Goal: Communication & Community: Share content

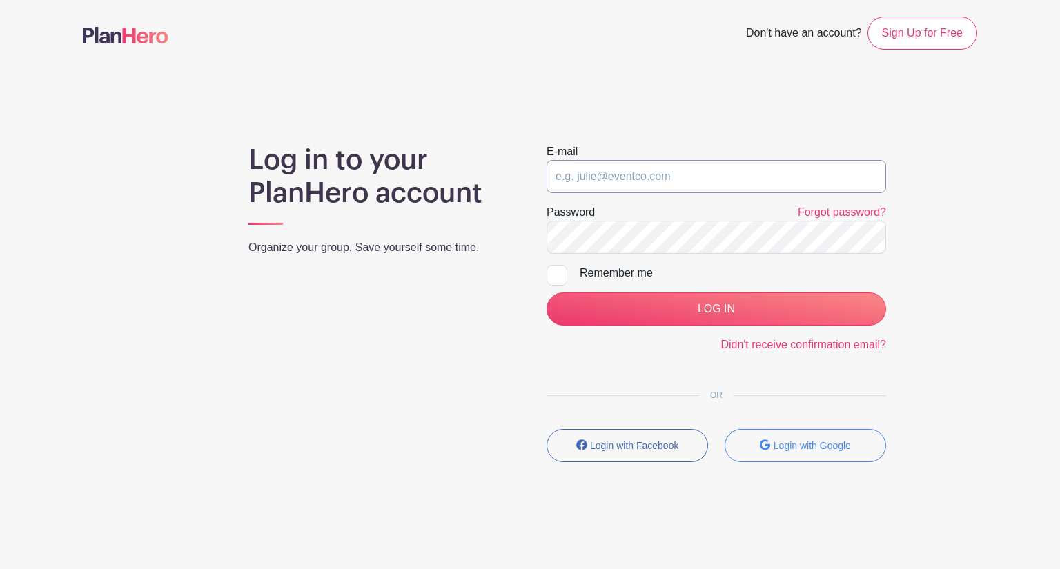
click at [697, 169] on input "email" at bounding box center [715, 176] width 339 height 33
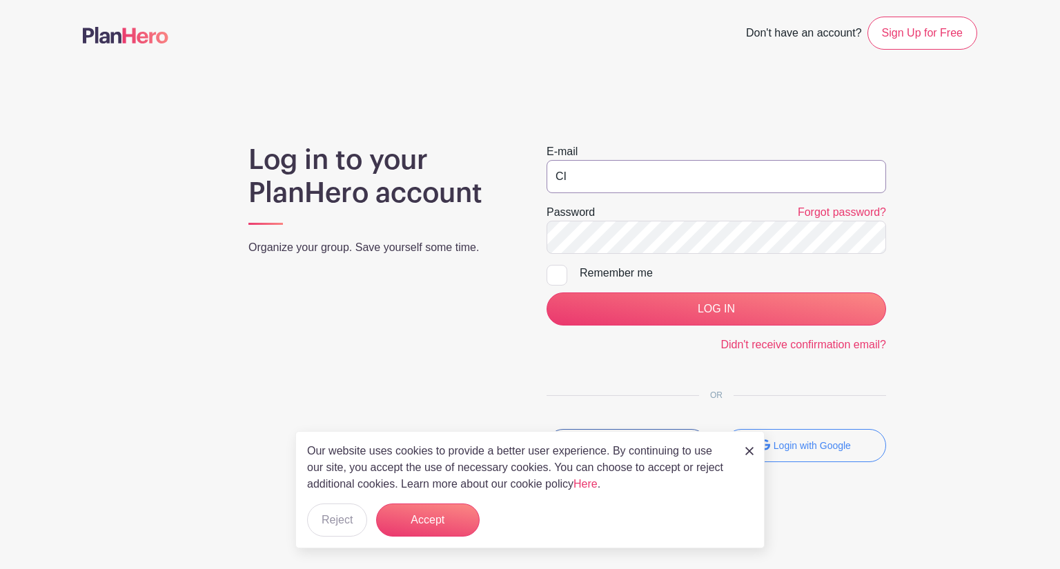
type input "C"
type input "[PERSON_NAME][EMAIL_ADDRESS][DOMAIN_NAME]"
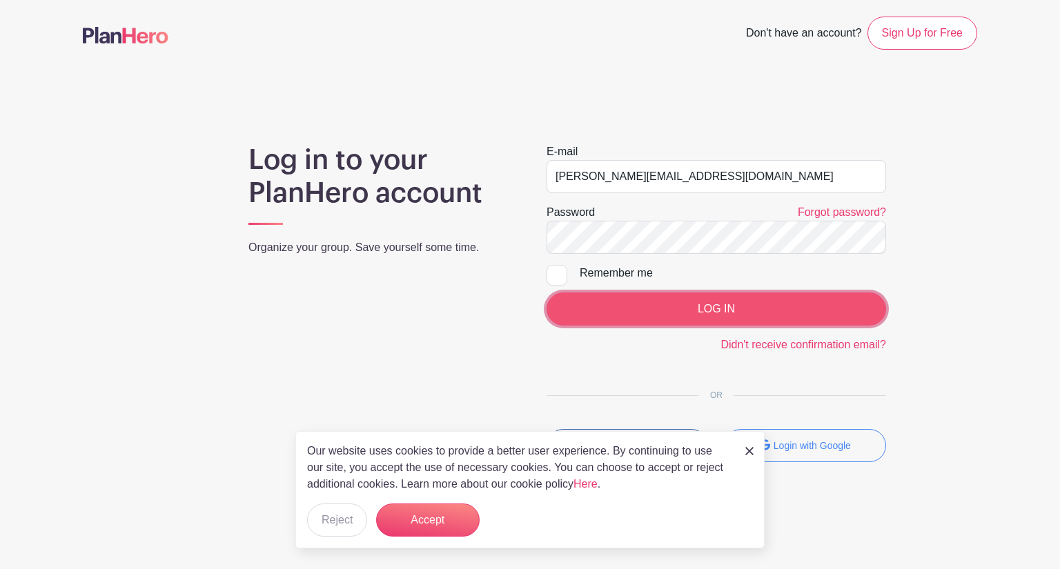
click at [720, 300] on input "LOG IN" at bounding box center [715, 309] width 339 height 33
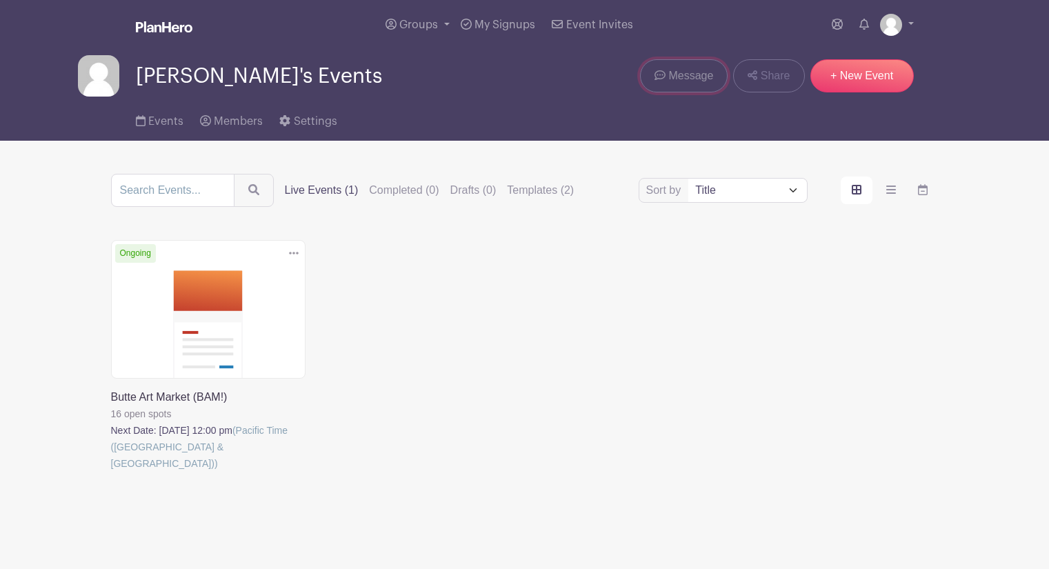
click at [682, 81] on span "Message" at bounding box center [691, 76] width 45 height 17
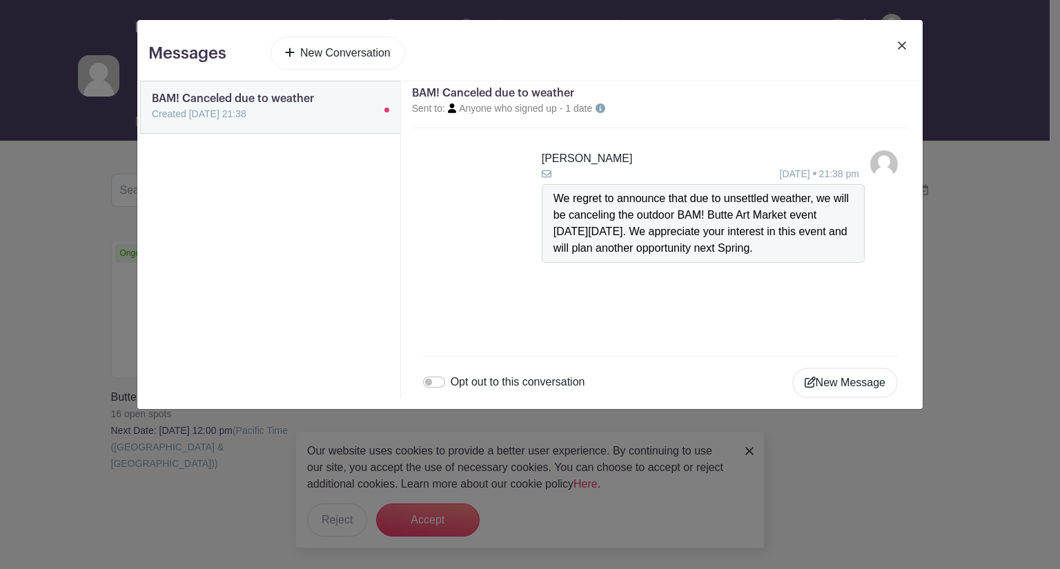
click at [589, 204] on div "We regret to announce that due to unsettled weather, we will be canceling the o…" at bounding box center [702, 223] width 299 height 66
drag, startPoint x: 552, startPoint y: 198, endPoint x: 829, endPoint y: 200, distance: 277.3
click at [829, 200] on div "We regret to announce that due to unsettled weather, we will be canceling the o…" at bounding box center [702, 223] width 299 height 66
click at [849, 382] on button "New Message" at bounding box center [845, 383] width 106 height 30
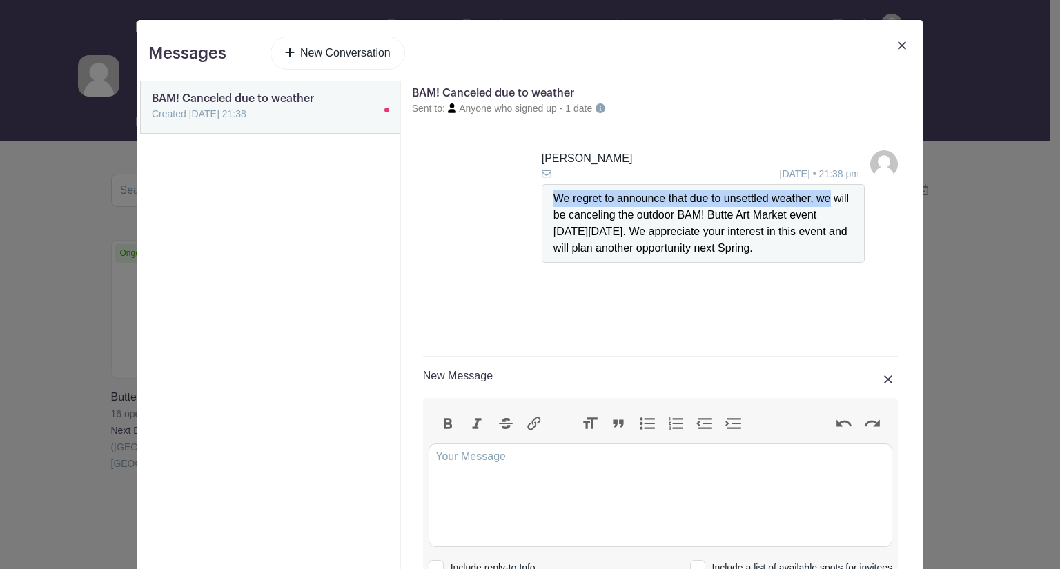
click at [568, 206] on div "We regret to announce that due to unsettled weather, we will be canceling the o…" at bounding box center [702, 223] width 299 height 66
click at [560, 206] on div "We regret to announce that due to unsettled weather, we will be canceling the o…" at bounding box center [702, 223] width 299 height 66
click at [473, 457] on trix-editor at bounding box center [660, 495] width 464 height 103
type trix-editor "<div>Secon</div>"
click at [898, 44] on img at bounding box center [902, 45] width 8 height 8
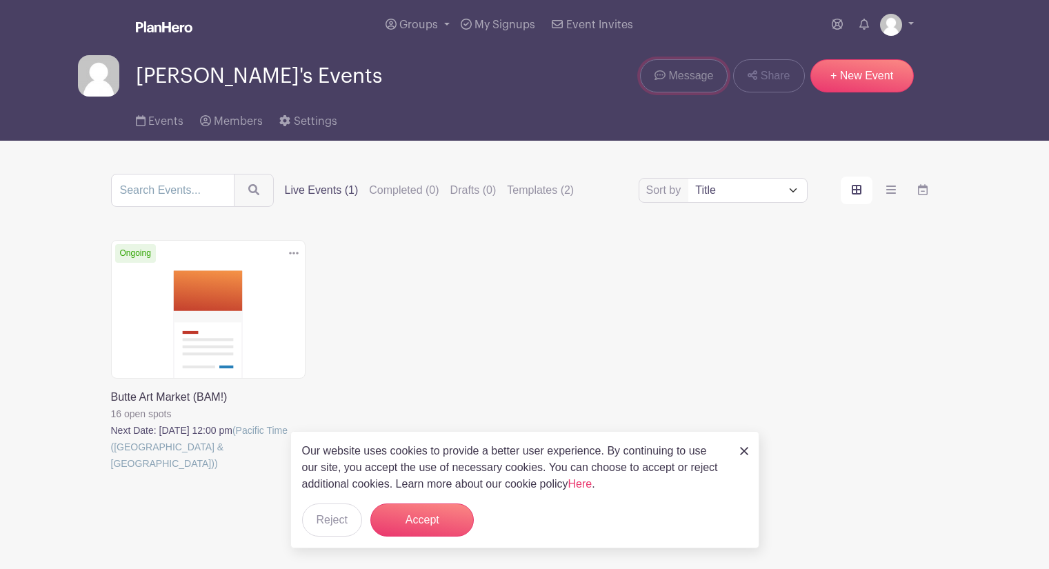
click at [701, 76] on span "Message" at bounding box center [691, 76] width 45 height 17
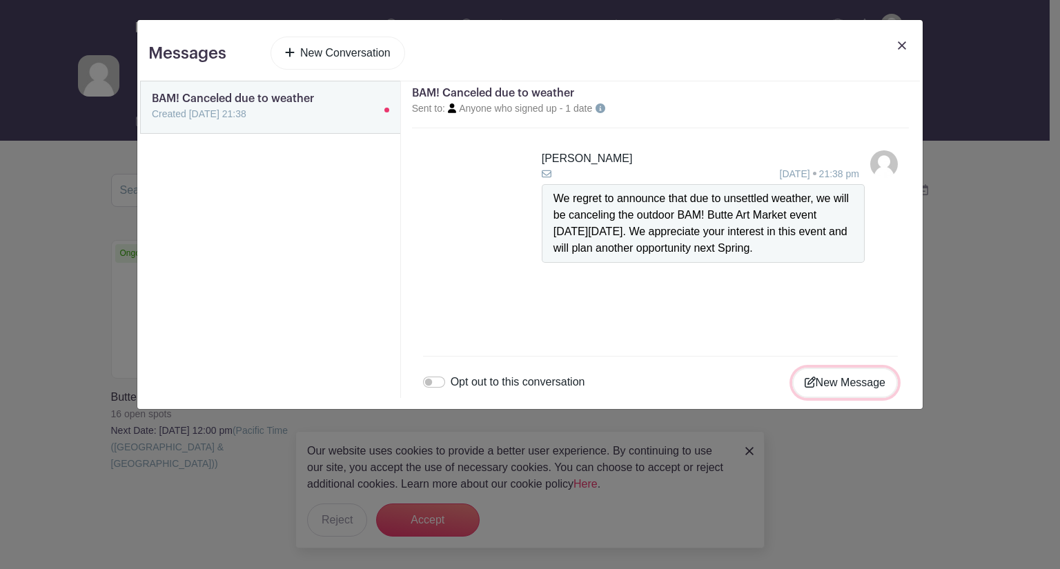
click at [843, 381] on button "New Message" at bounding box center [845, 383] width 106 height 30
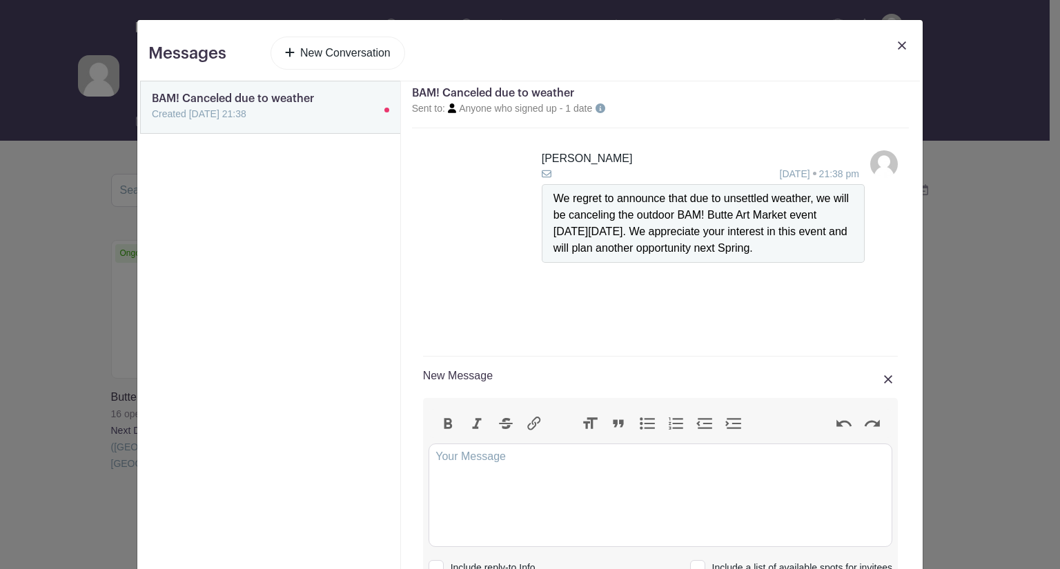
click at [542, 86] on div "BAM! Canceled due to weather Sent to: Anyone who signed up - 1 date" at bounding box center [660, 104] width 497 height 47
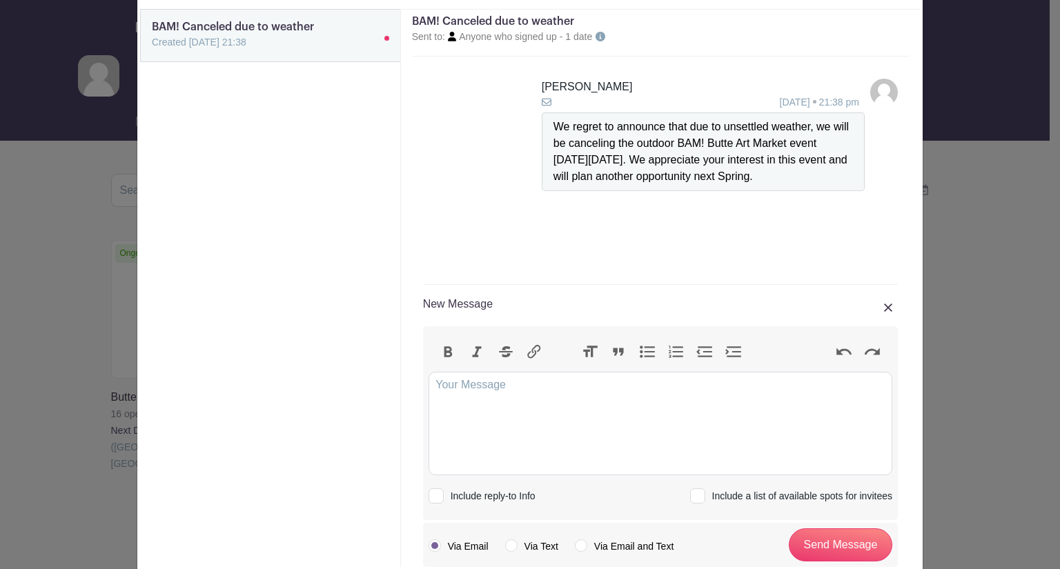
scroll to position [103, 0]
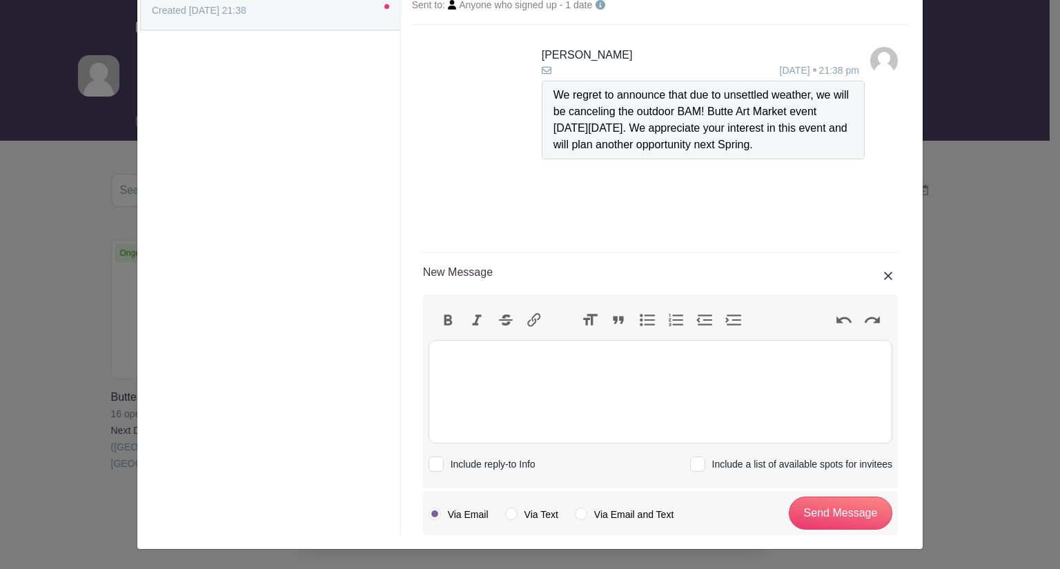
click at [548, 355] on trix-editor at bounding box center [660, 391] width 464 height 103
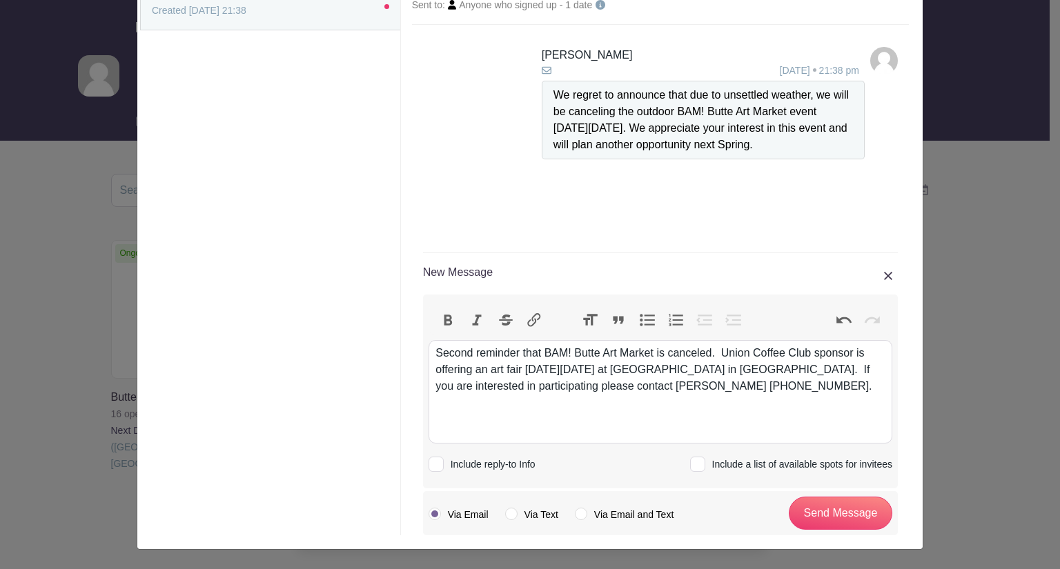
click at [706, 353] on div "Second reminder that BAM! Butte Art Market is canceled. Union Coffee Club spons…" at bounding box center [659, 370] width 449 height 50
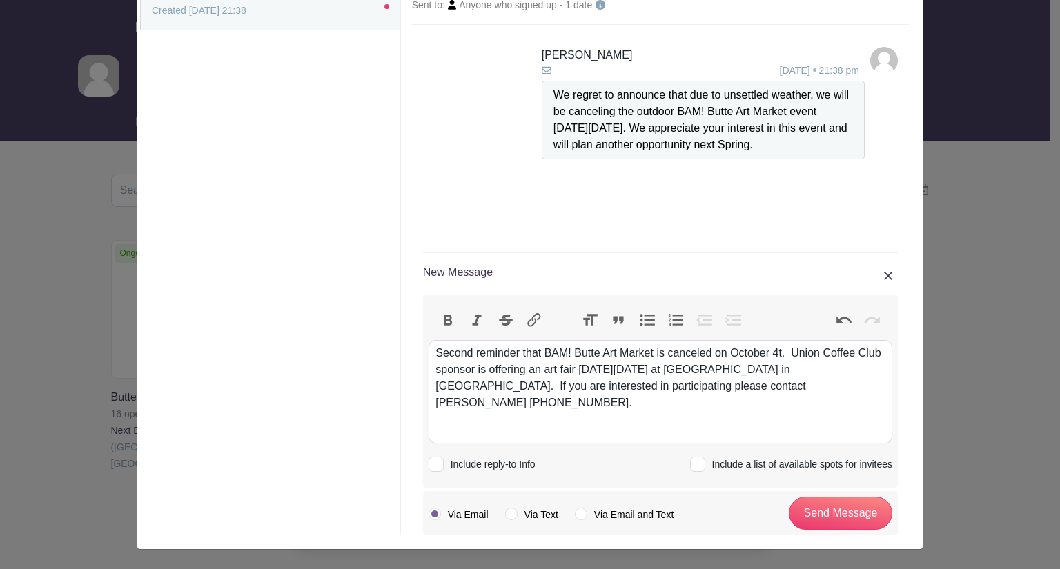
type trix-editor "<div>Second reminder that BAM! Butte Art Market is canceled on October 4th.&nbs…"
click at [833, 510] on input "Send Message" at bounding box center [840, 513] width 103 height 33
